Goal: Check status

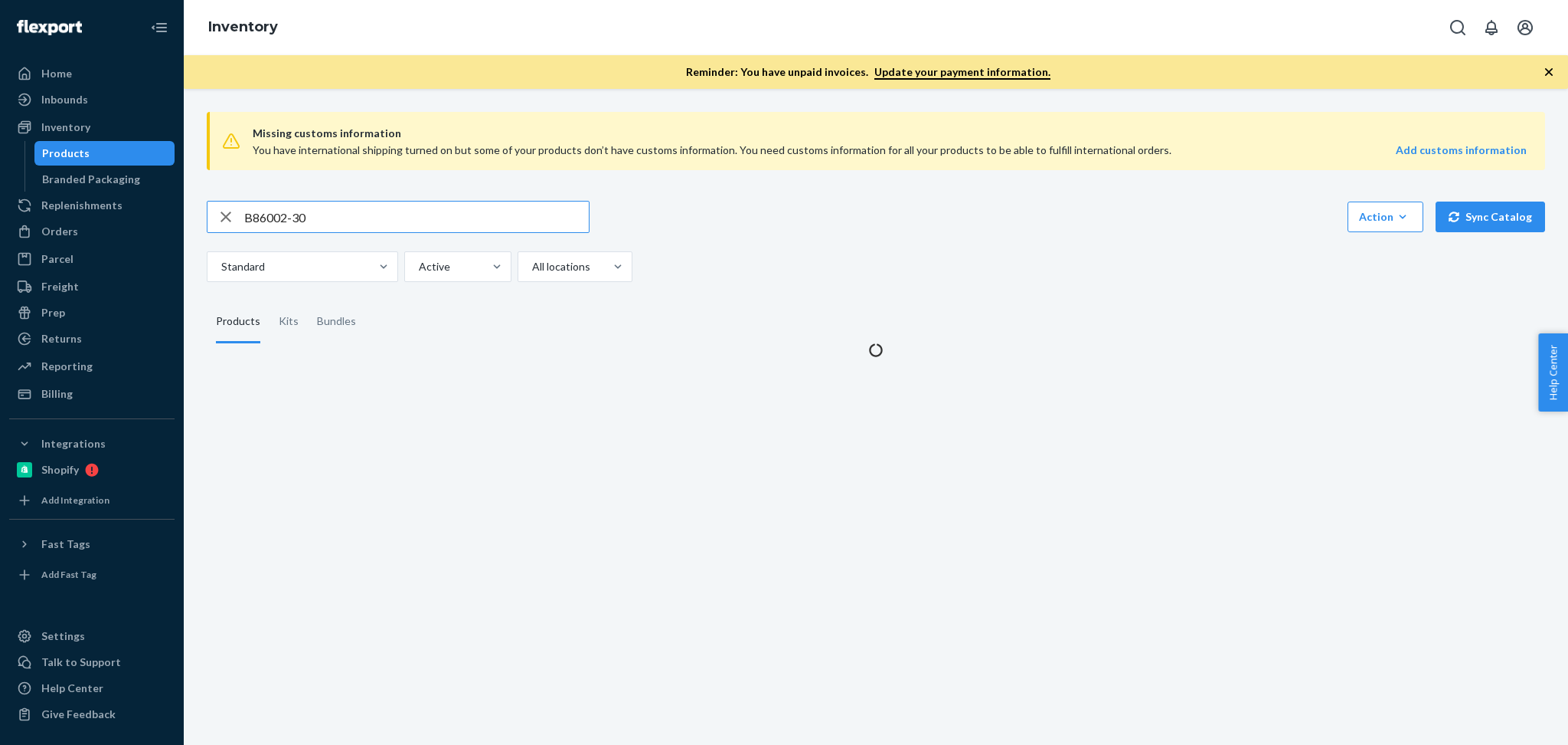
type input "B86002-30"
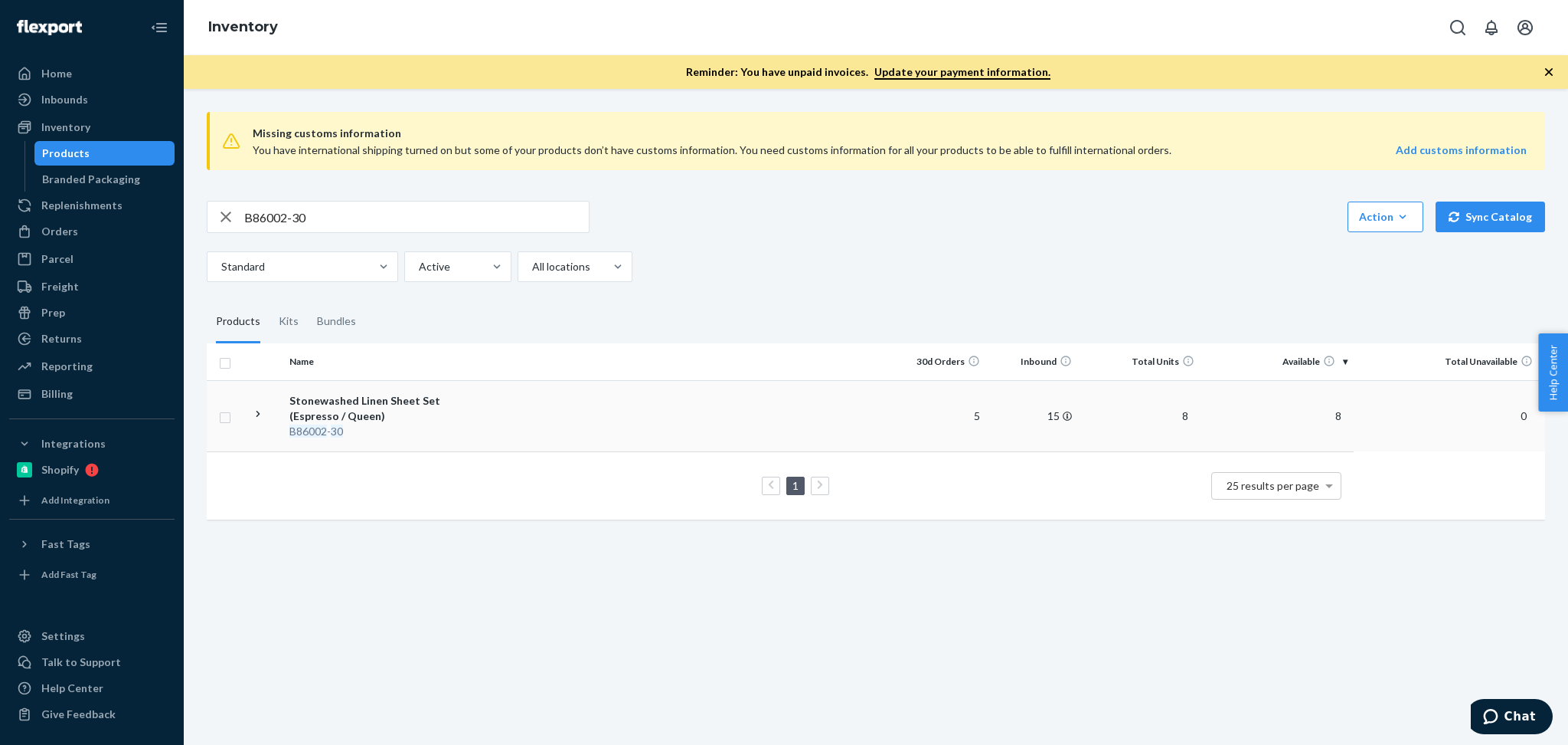
click at [393, 400] on div "Stonewashed Linen Sheet Set (Espresso / Queen)" at bounding box center [369, 408] width 160 height 30
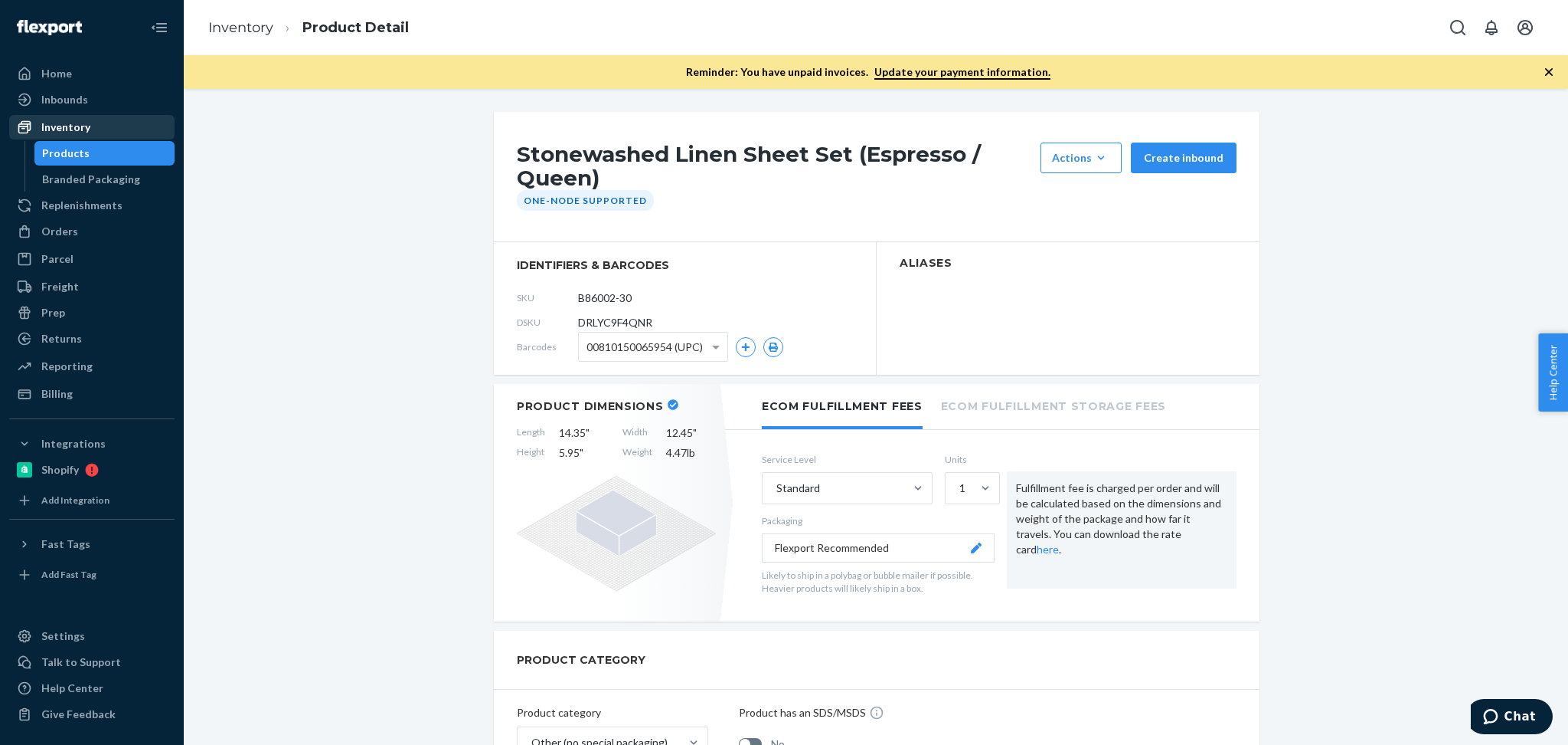
click at [90, 120] on div "Inventory" at bounding box center [92, 127] width 162 height 21
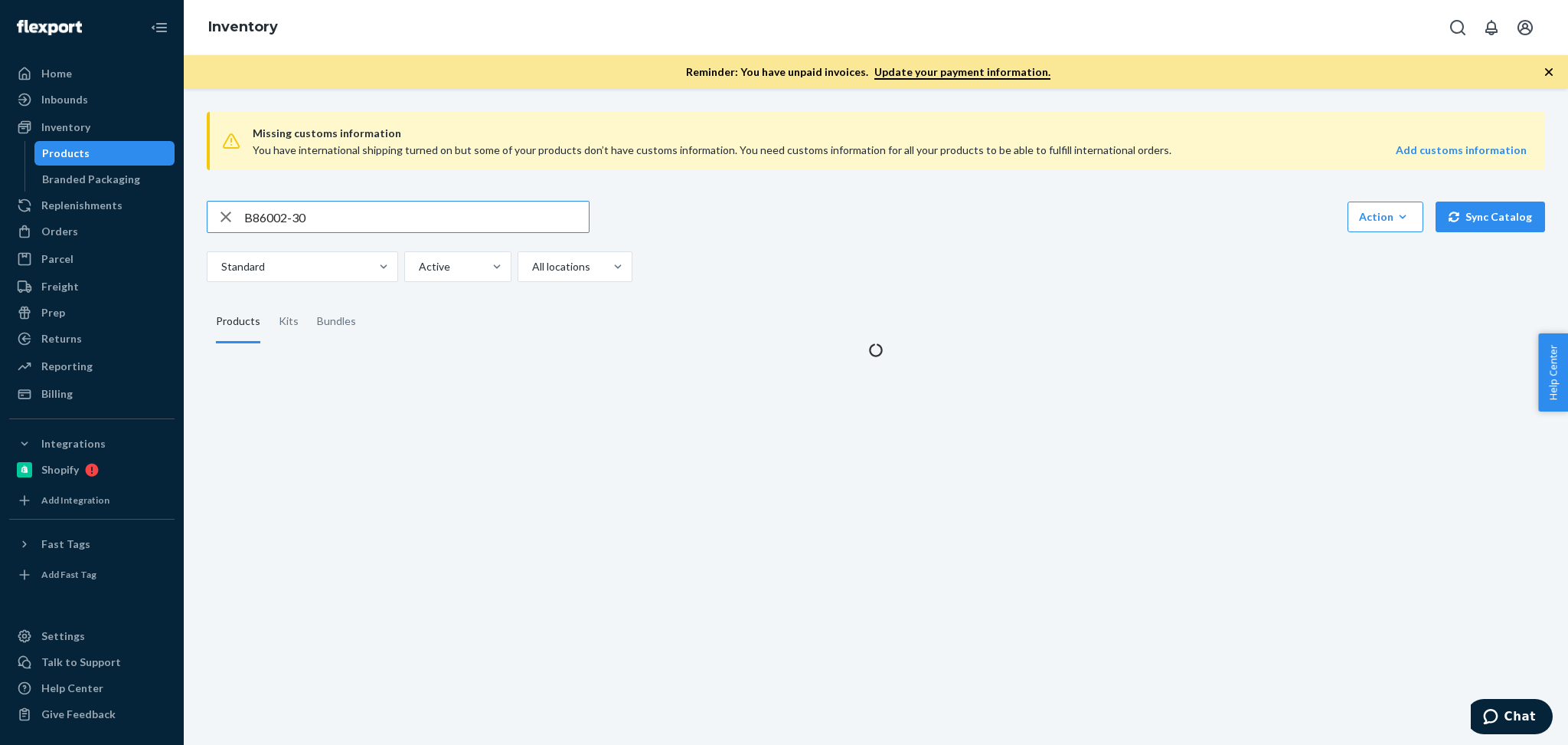
click at [286, 210] on input "B86002-30" at bounding box center [417, 216] width 345 height 30
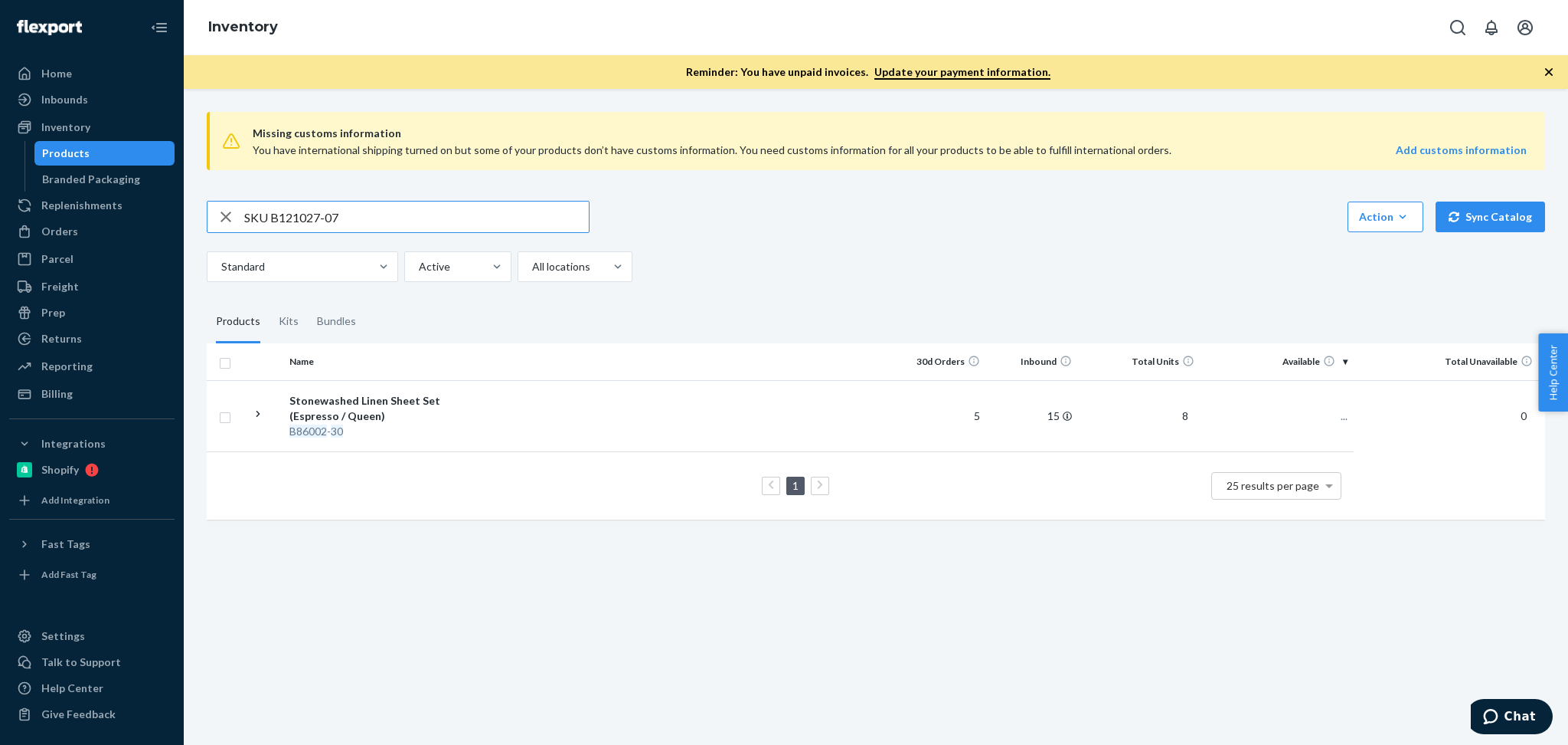
click at [270, 201] on input "SKU B121027-07" at bounding box center [417, 216] width 345 height 30
type input "B121027-07"
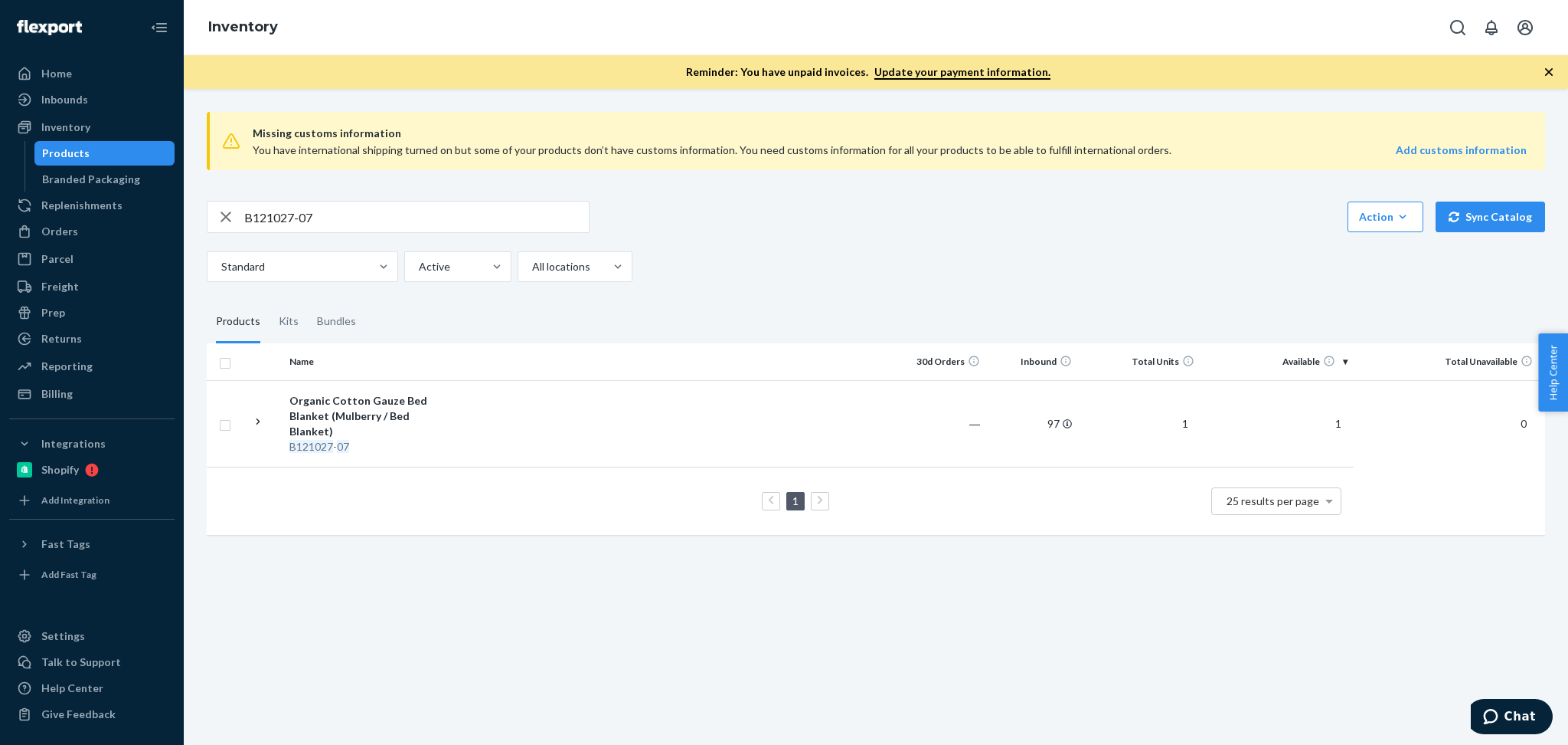
click at [944, 669] on div "Missing customs information You have international shipping turned on but some …" at bounding box center [876, 417] width 1385 height 656
click at [457, 410] on td at bounding box center [675, 423] width 439 height 87
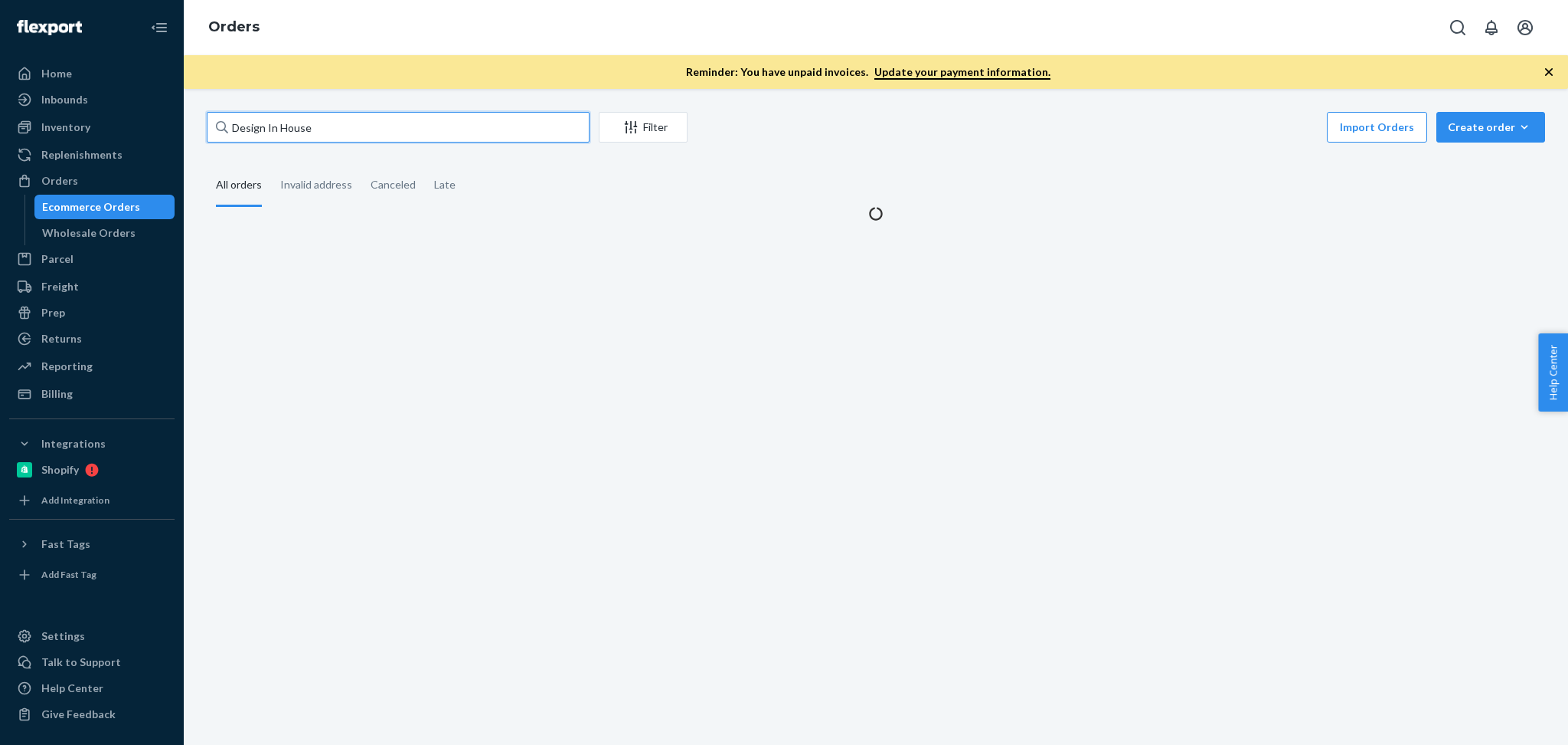
click at [347, 127] on input "Design In House" at bounding box center [398, 127] width 383 height 30
paste input "[PERSON_NAME]"
type input "[PERSON_NAME]"
